Goal: Download file/media

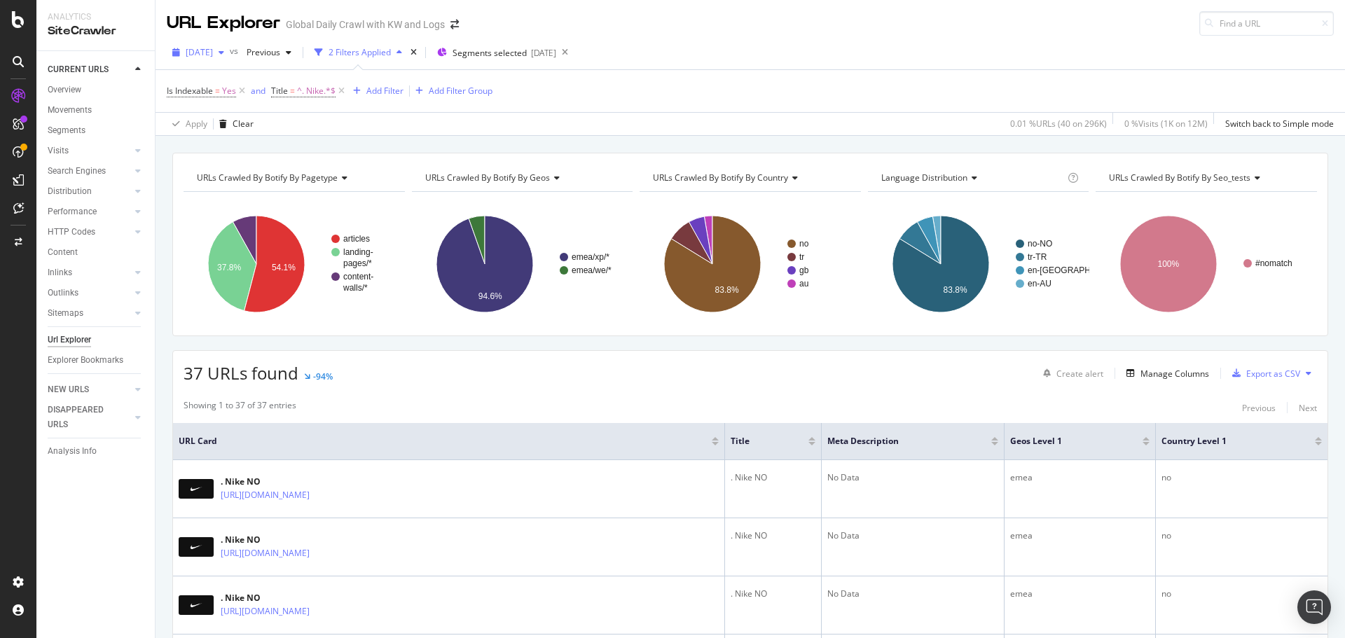
click at [213, 48] on span "[DATE]" at bounding box center [199, 52] width 27 height 12
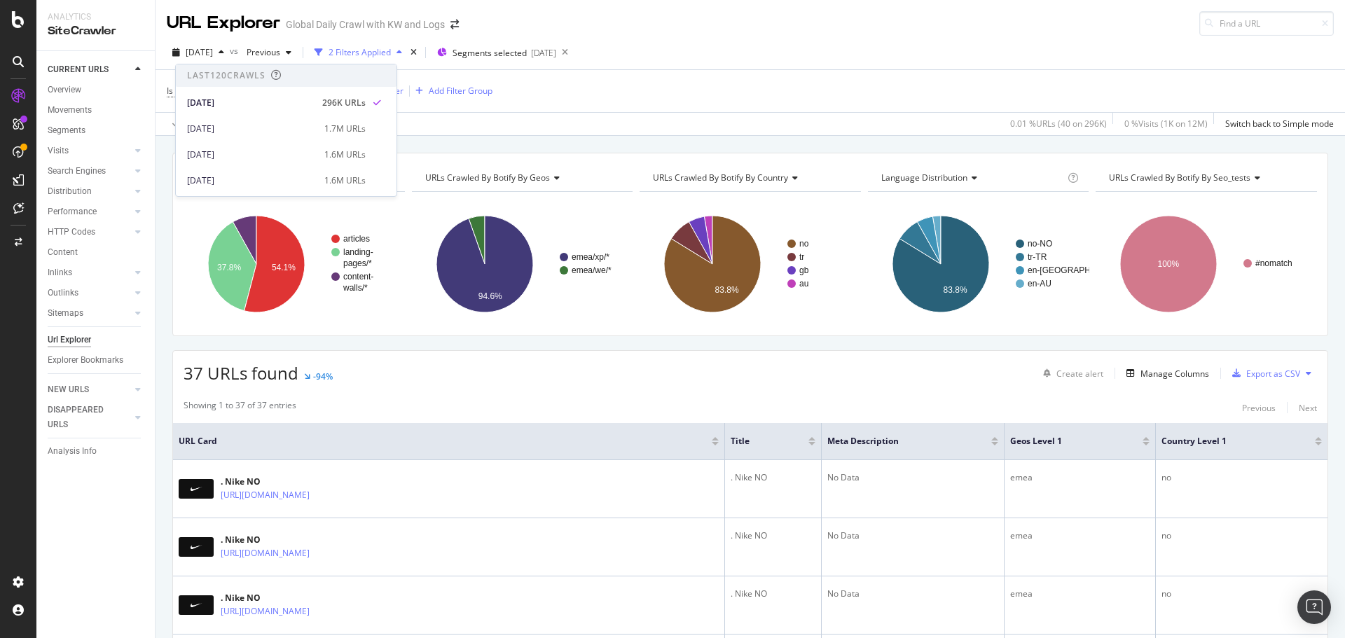
click at [590, 105] on div "Is Indexable = Yes and Title = ^. Nike.*$ Add Filter Add Filter Group" at bounding box center [750, 91] width 1167 height 42
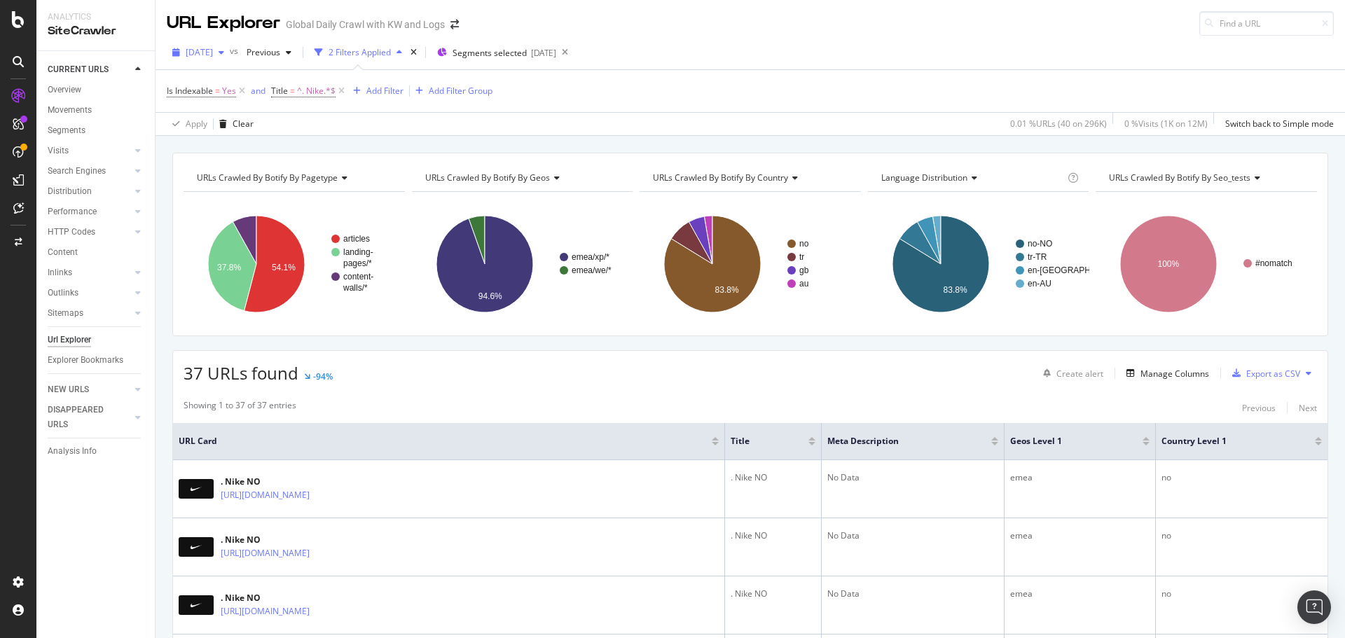
click at [199, 46] on div "[DATE]" at bounding box center [198, 52] width 63 height 21
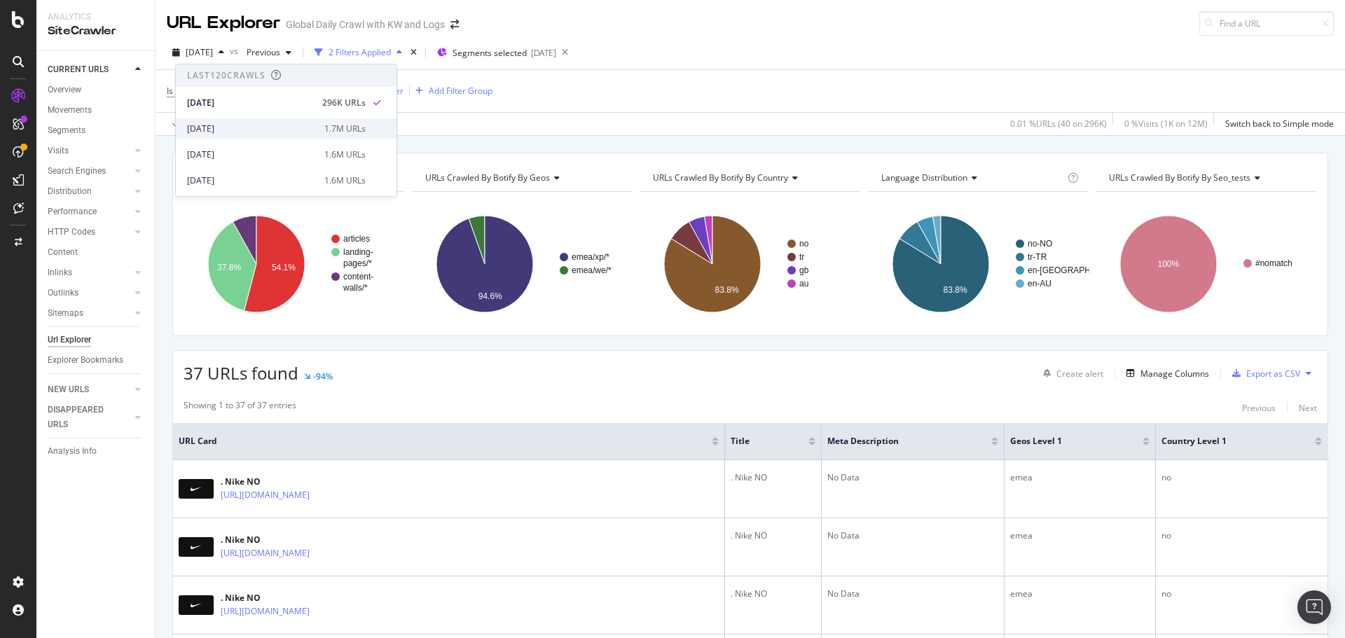
click at [366, 123] on div "1.7M URLs" at bounding box center [344, 129] width 41 height 13
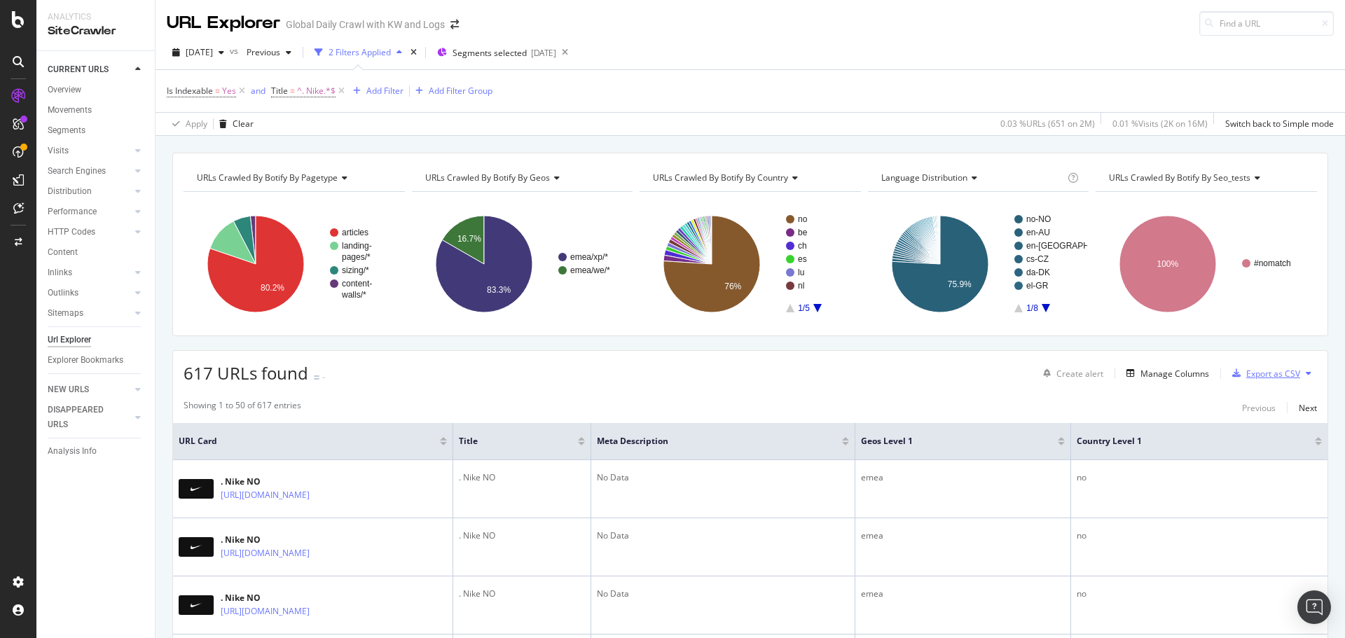
click at [1276, 379] on div "Export as CSV" at bounding box center [1273, 374] width 54 height 12
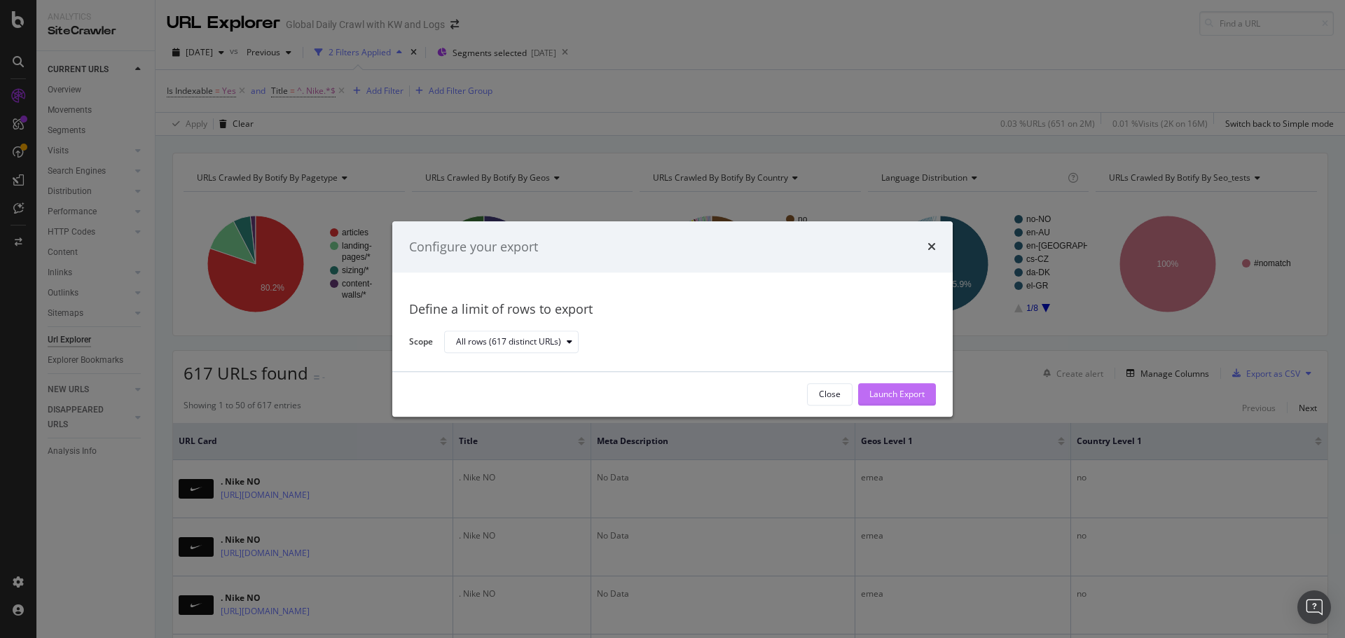
click at [920, 399] on div "Launch Export" at bounding box center [896, 395] width 55 height 12
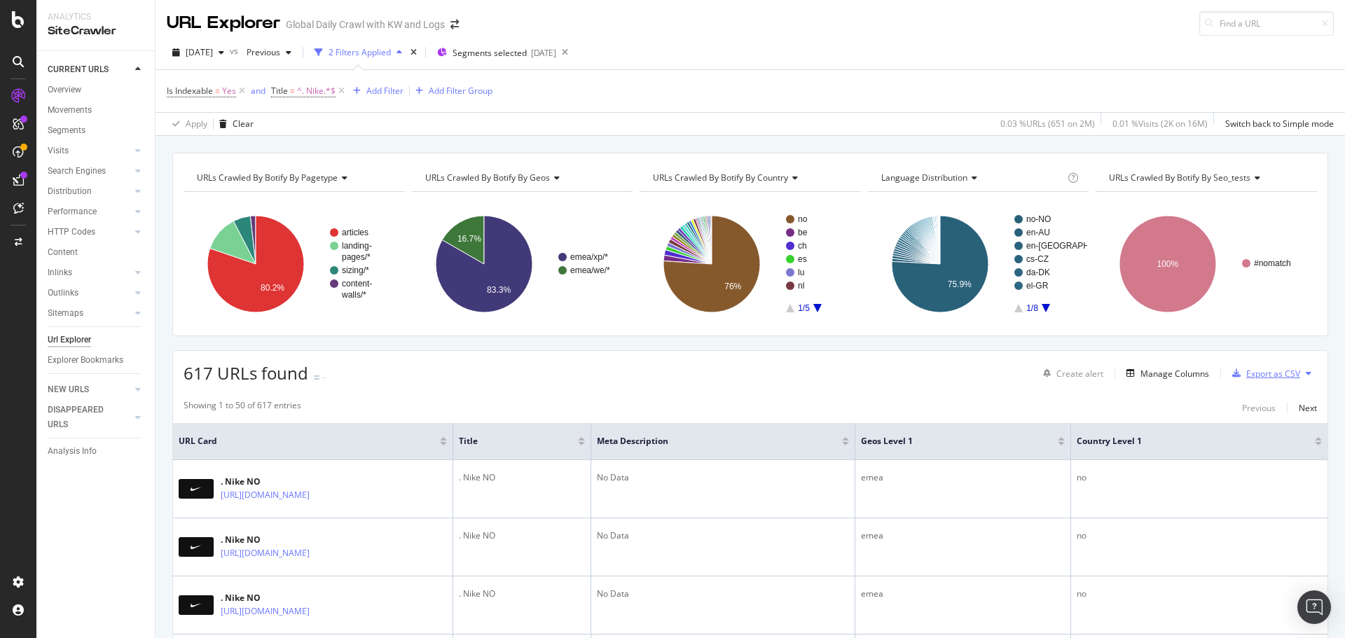
click at [1266, 376] on div "Export as CSV" at bounding box center [1273, 374] width 54 height 12
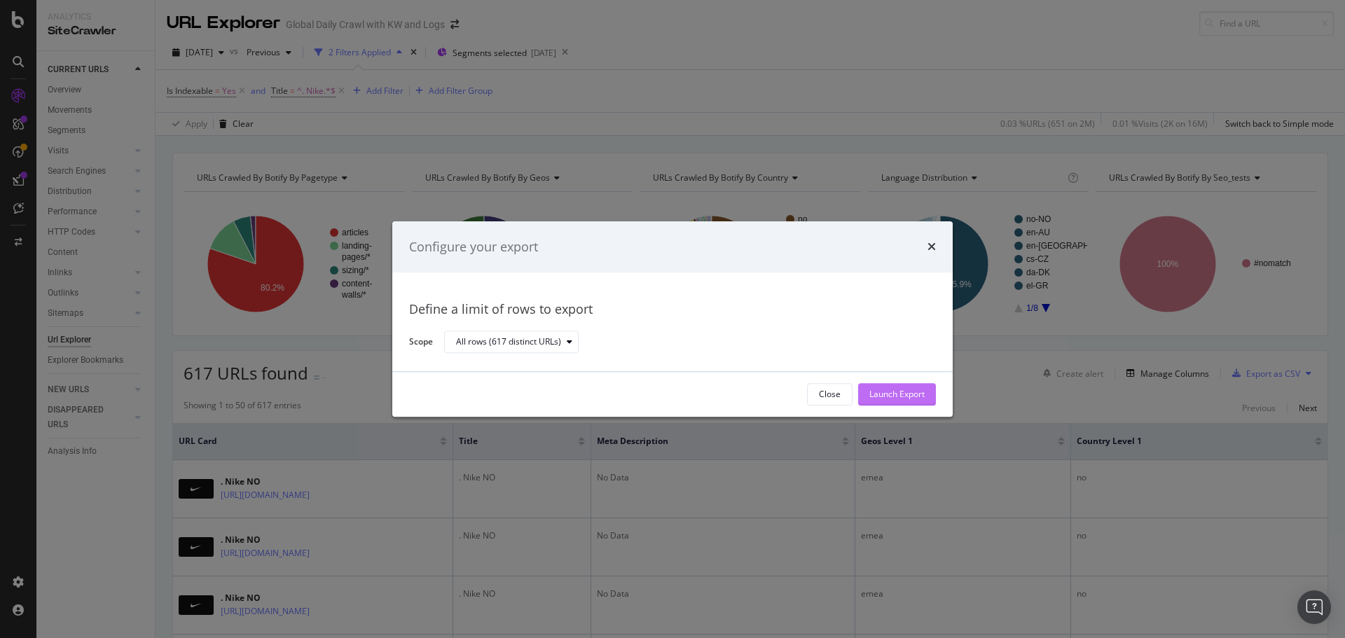
click at [896, 396] on div "Launch Export" at bounding box center [896, 395] width 55 height 12
